Goal: Check status: Check status

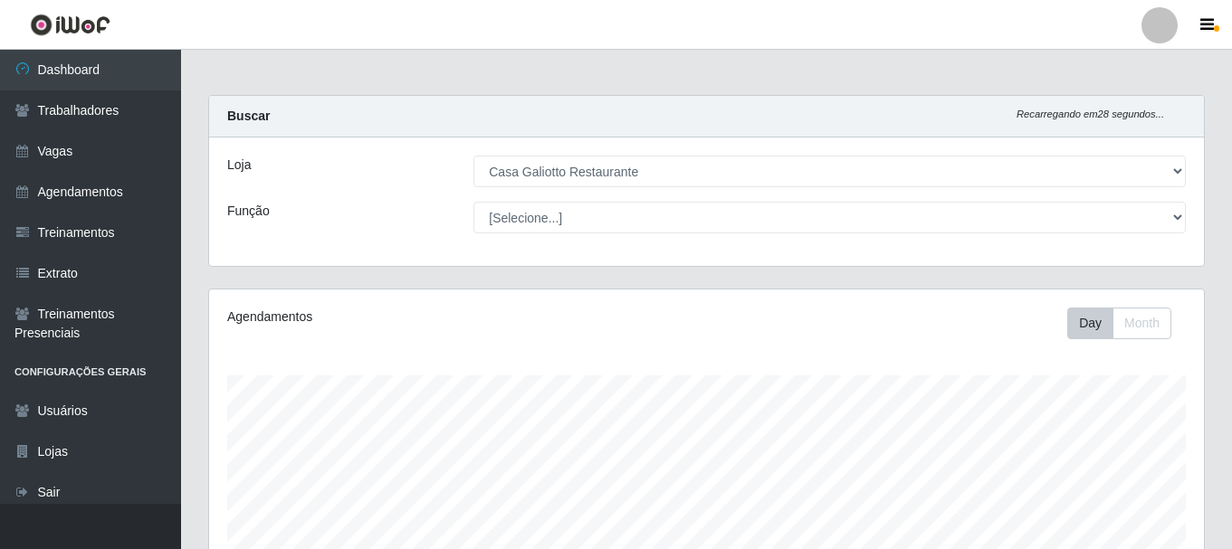
select select "279"
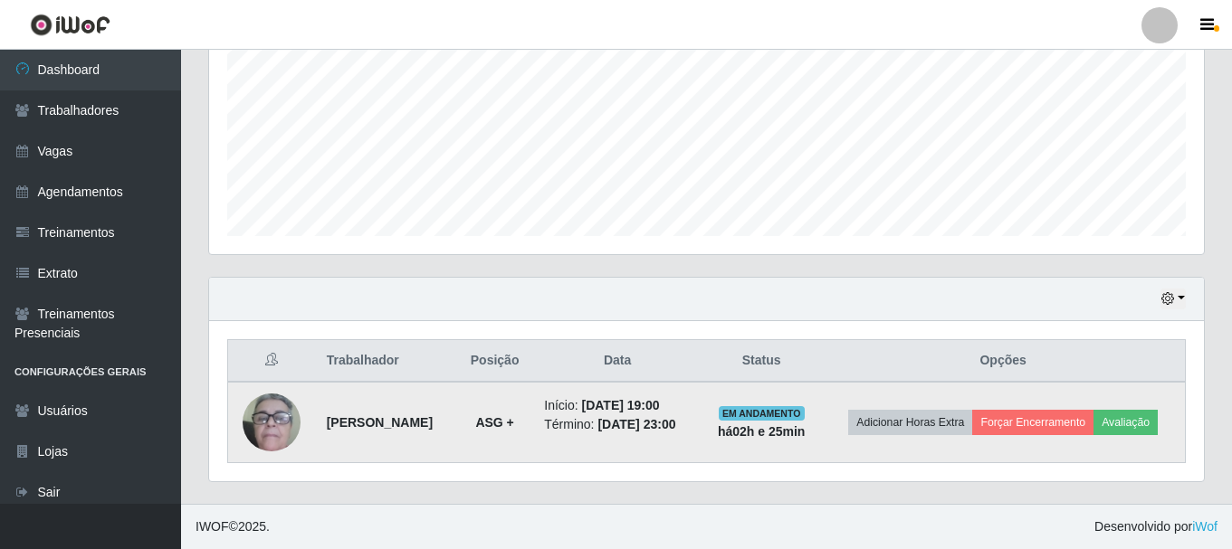
scroll to position [376, 995]
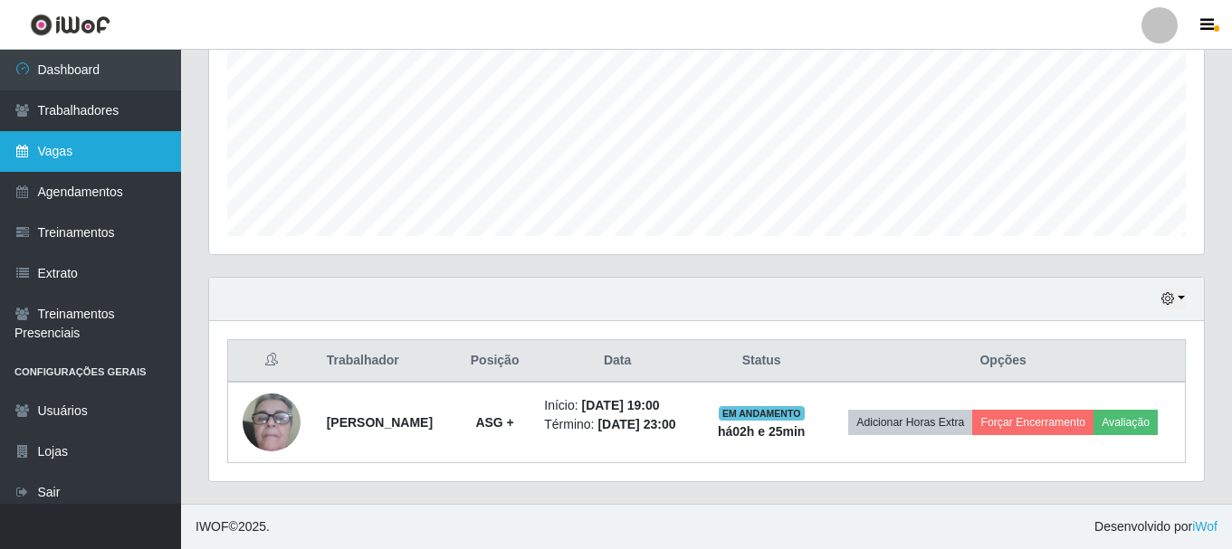
click at [106, 159] on link "Vagas" at bounding box center [90, 151] width 181 height 41
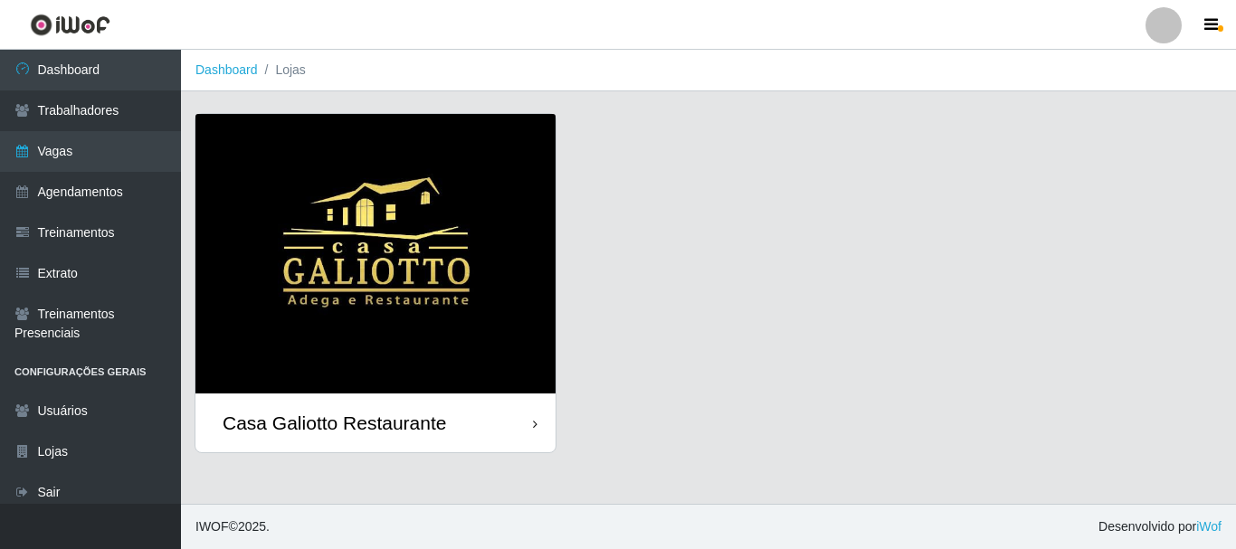
click at [459, 324] on img at bounding box center [376, 254] width 360 height 280
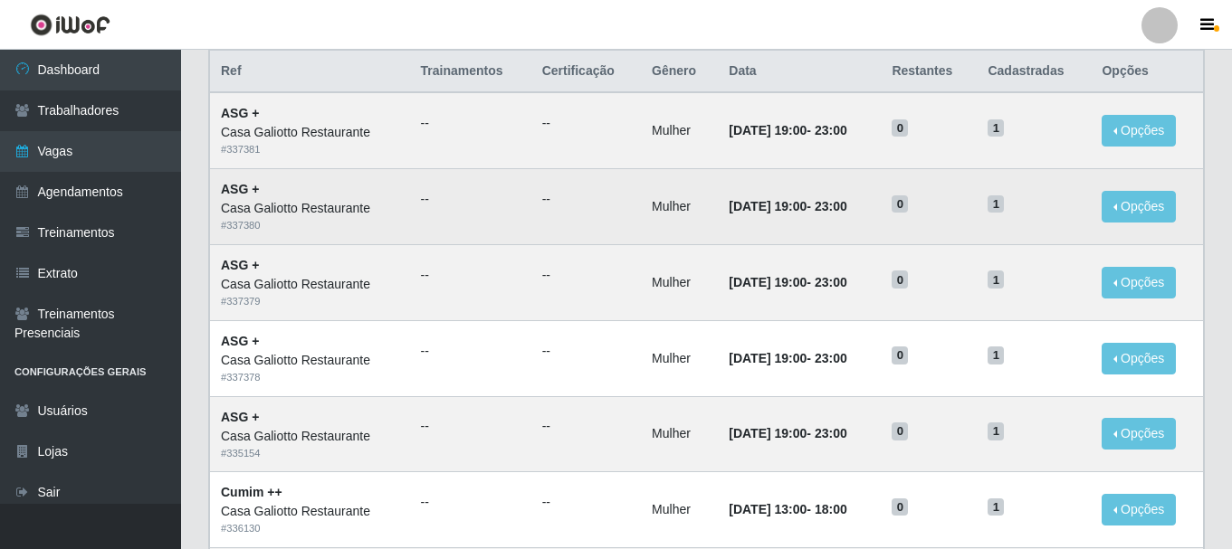
scroll to position [181, 0]
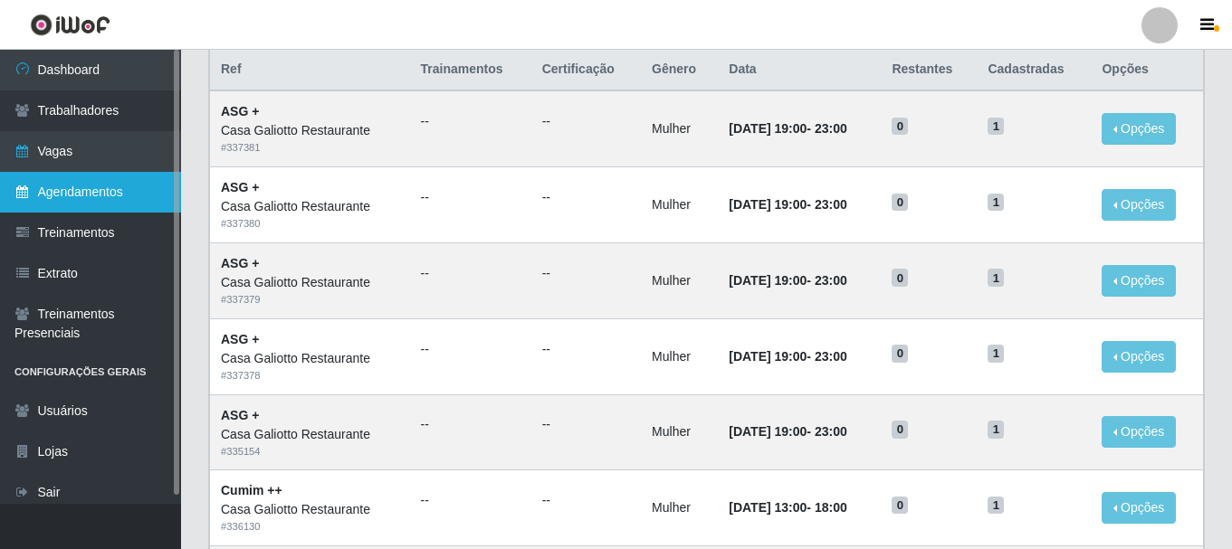
click at [3, 202] on link "Agendamentos" at bounding box center [90, 192] width 181 height 41
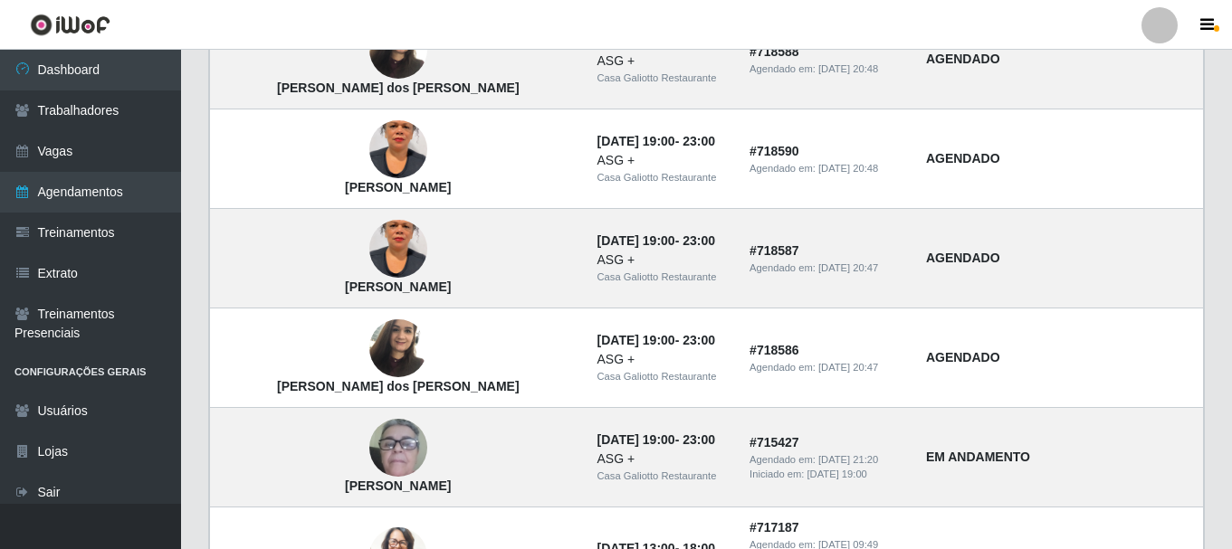
scroll to position [272, 0]
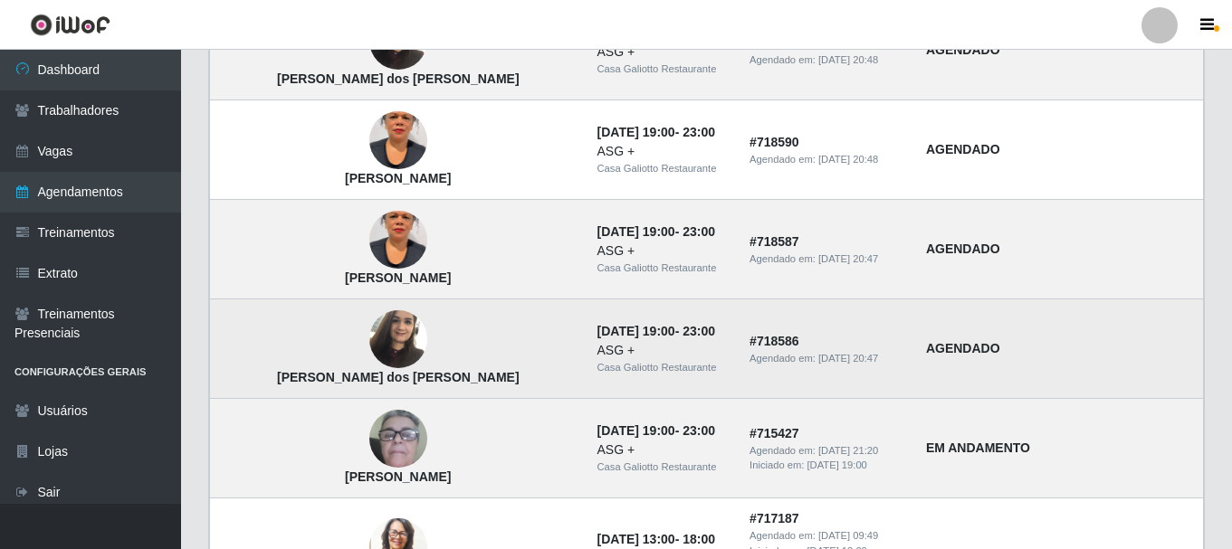
click at [369, 338] on img at bounding box center [398, 339] width 58 height 77
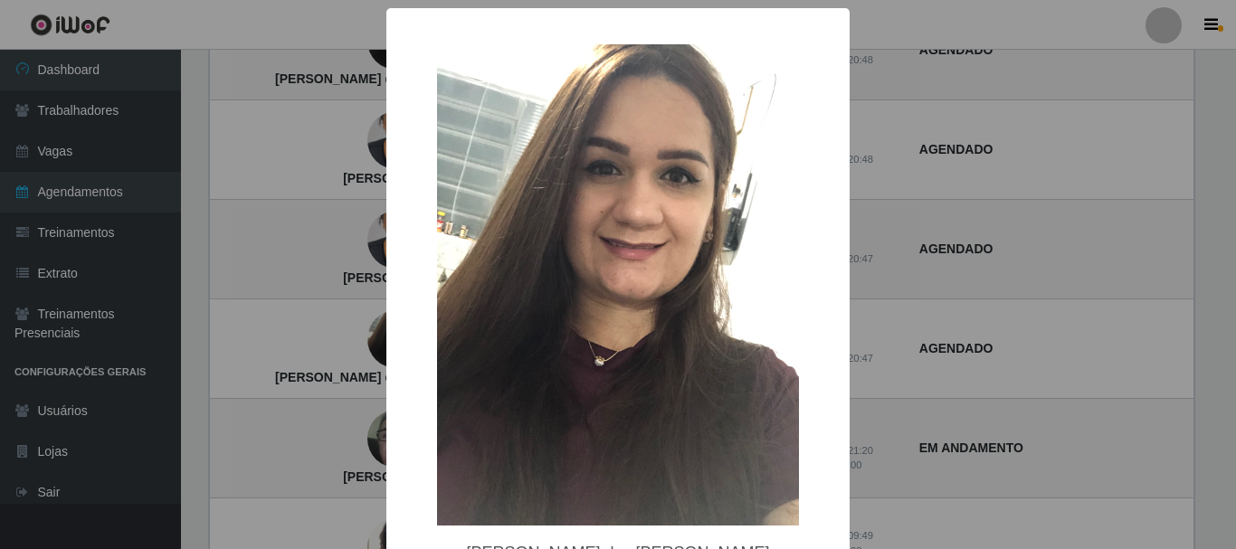
click at [1043, 194] on div "× [PERSON_NAME] dos [PERSON_NAME] OK Cancel" at bounding box center [618, 274] width 1236 height 549
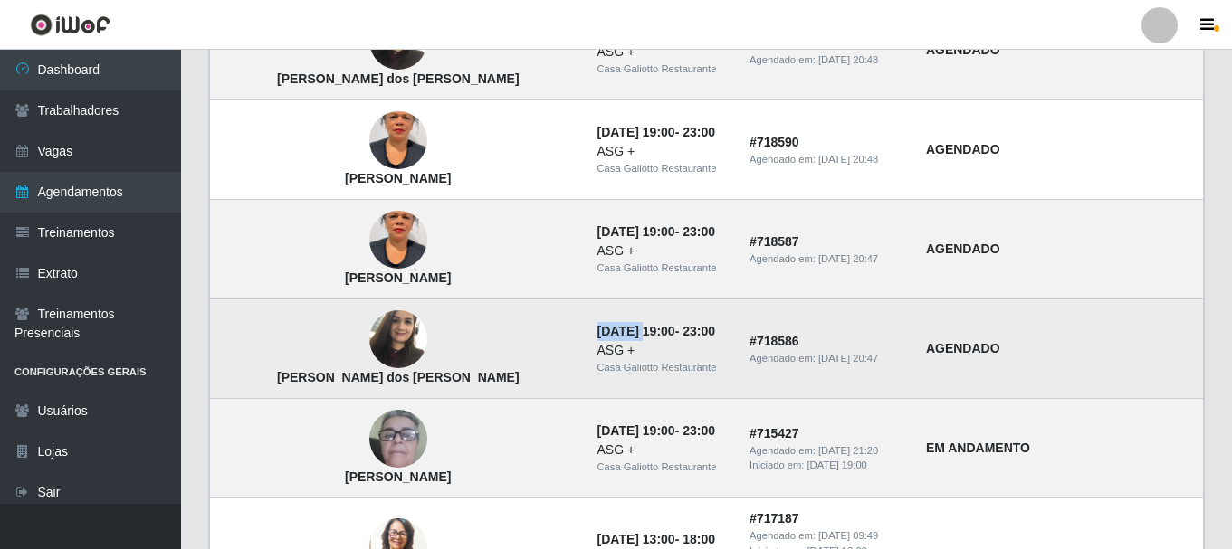
drag, startPoint x: 479, startPoint y: 334, endPoint x: 544, endPoint y: 325, distance: 65.8
click at [587, 326] on td "[DATE] 19:00 - 23:00 ASG + Casa Galiotto Restaurante" at bounding box center [663, 350] width 153 height 100
click at [1112, 319] on td "AGENDADO" at bounding box center [1059, 350] width 289 height 100
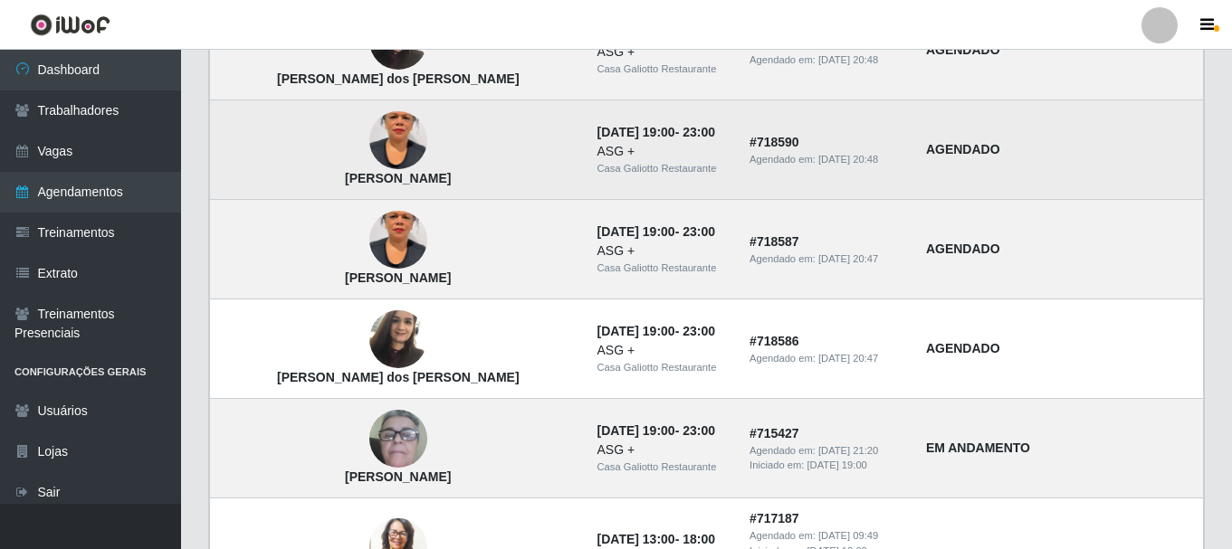
scroll to position [181, 0]
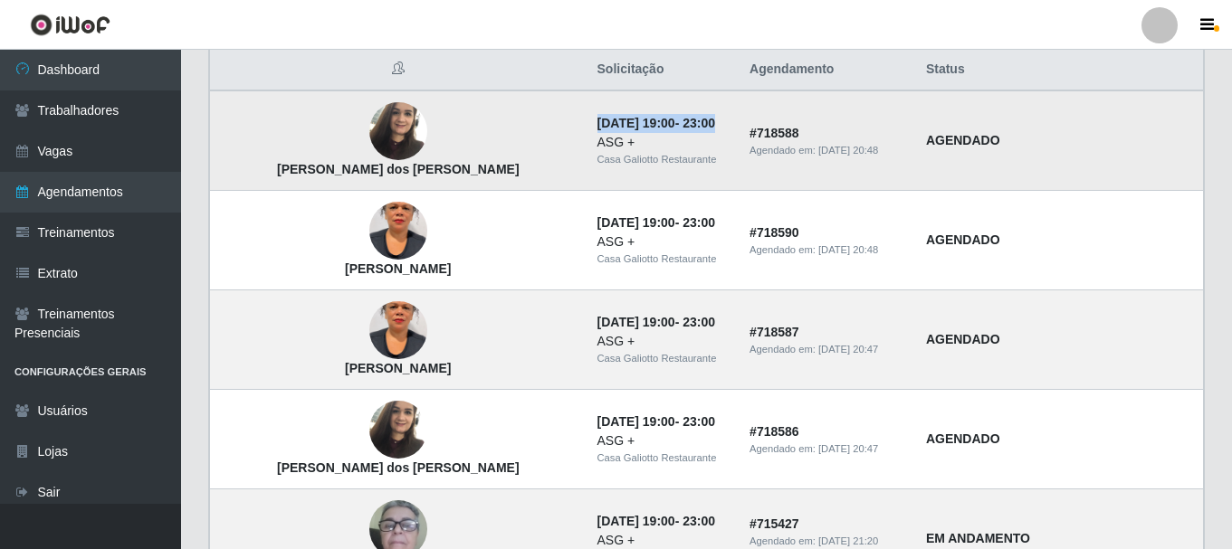
drag, startPoint x: 477, startPoint y: 117, endPoint x: 644, endPoint y: 119, distance: 167.5
click at [644, 119] on td "[DATE] 19:00 - 23:00 ASG + Casa Galiotto Restaurante" at bounding box center [663, 141] width 153 height 100
click at [647, 119] on td "[DATE] 19:00 - 23:00 ASG + Casa Galiotto Restaurante" at bounding box center [663, 141] width 153 height 100
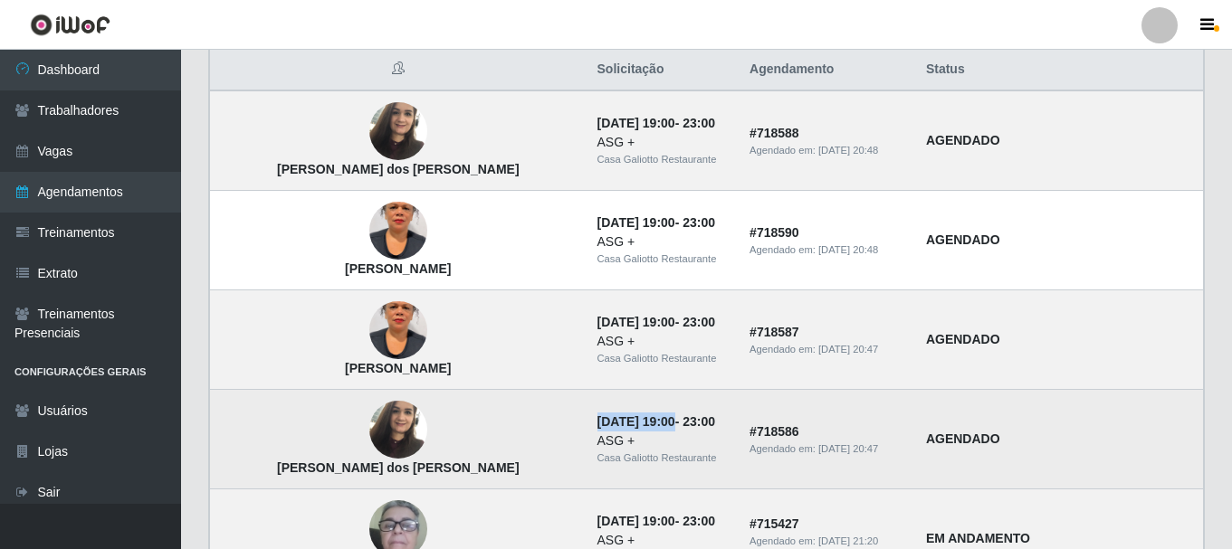
drag, startPoint x: 483, startPoint y: 423, endPoint x: 552, endPoint y: 425, distance: 68.8
click at [597, 425] on time "[DATE] 19:00" at bounding box center [636, 422] width 78 height 14
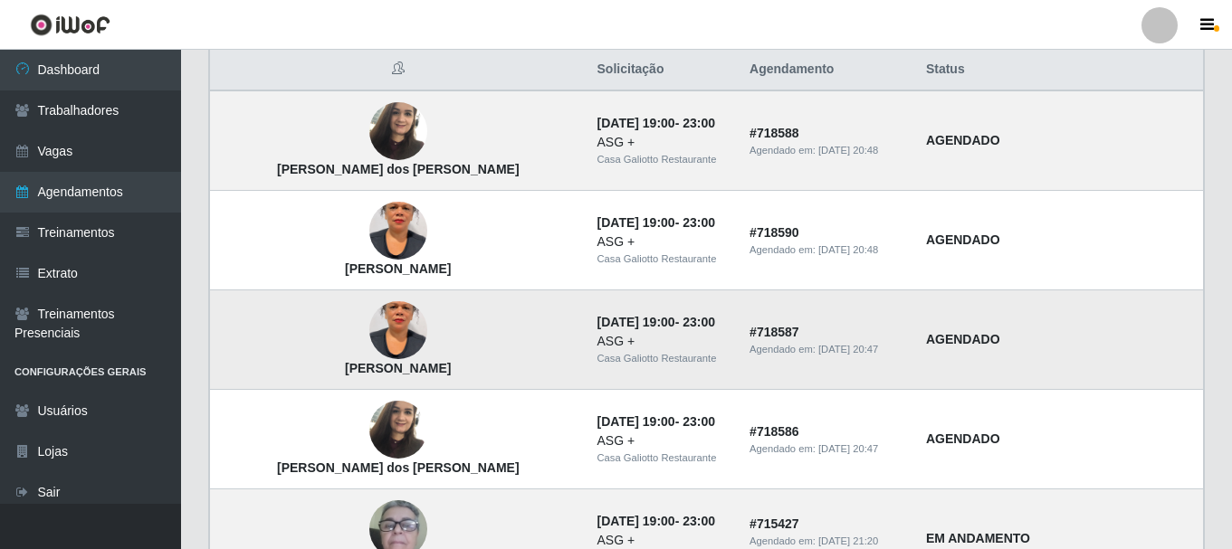
click at [597, 367] on div "Casa Galiotto Restaurante" at bounding box center [662, 358] width 131 height 15
drag, startPoint x: 473, startPoint y: 326, endPoint x: 501, endPoint y: 317, distance: 29.5
click at [587, 317] on td "[DATE] 19:00 - 23:00 ASG + Casa Galiotto Restaurante" at bounding box center [663, 341] width 153 height 100
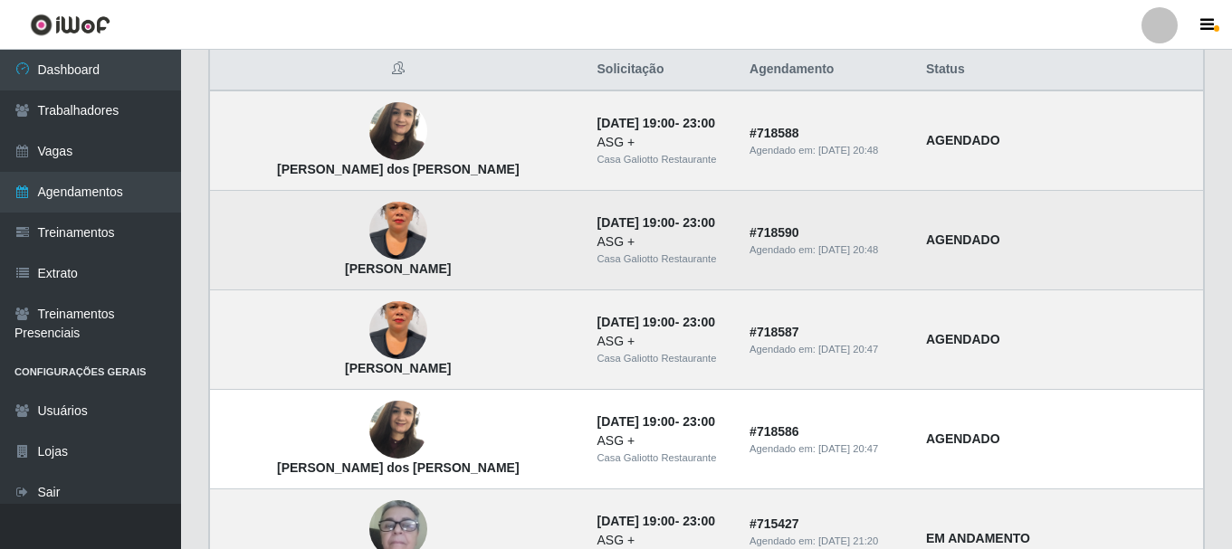
drag, startPoint x: 467, startPoint y: 235, endPoint x: 475, endPoint y: 231, distance: 9.3
click at [587, 232] on td "[DATE] 19:00 - 23:00 ASG + Casa Galiotto Restaurante" at bounding box center [663, 241] width 153 height 100
click at [369, 237] on img at bounding box center [398, 231] width 58 height 103
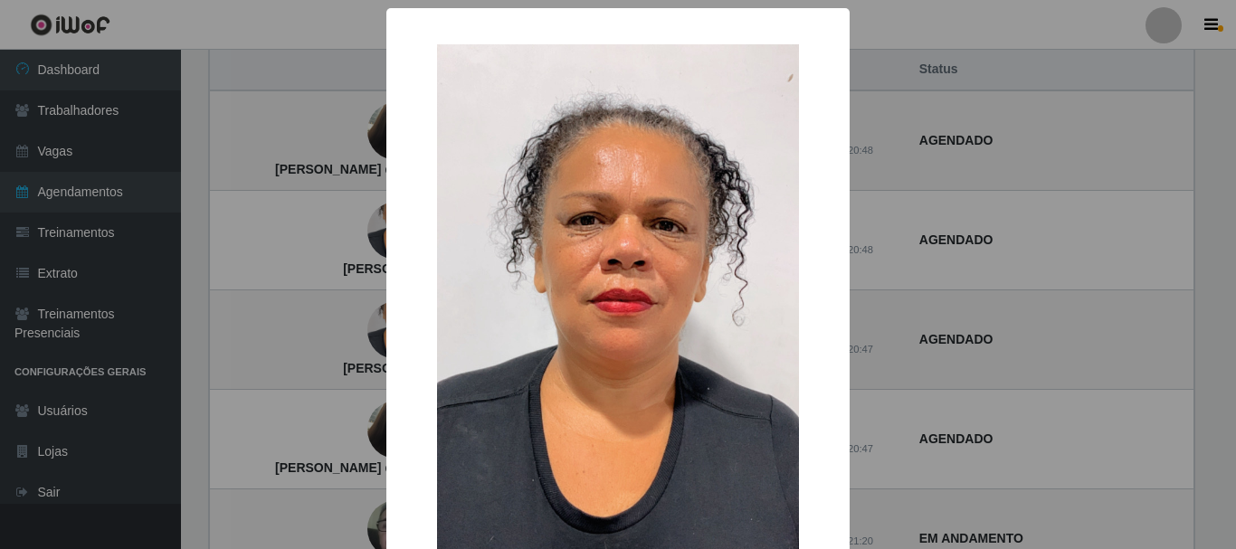
click at [1001, 205] on div "× [PERSON_NAME] OK Cancel" at bounding box center [618, 274] width 1236 height 549
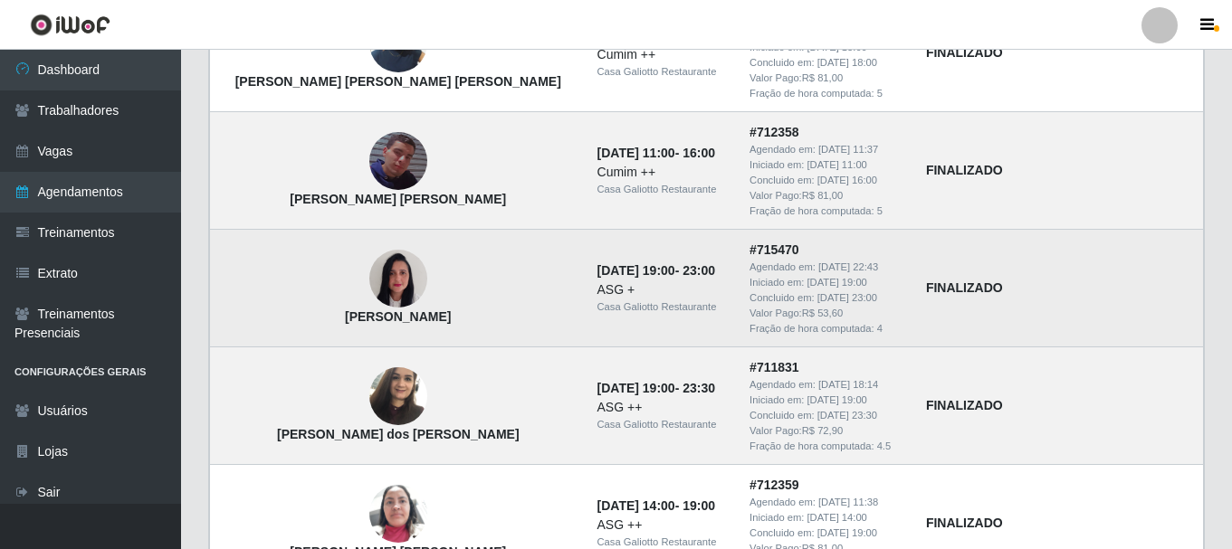
scroll to position [815, 0]
